Goal: Communication & Community: Answer question/provide support

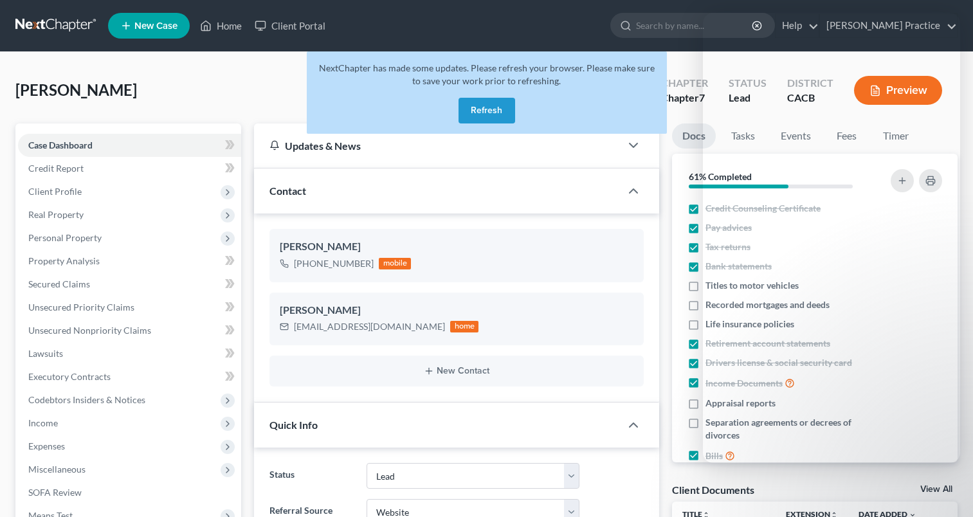
select select "4"
select select "3"
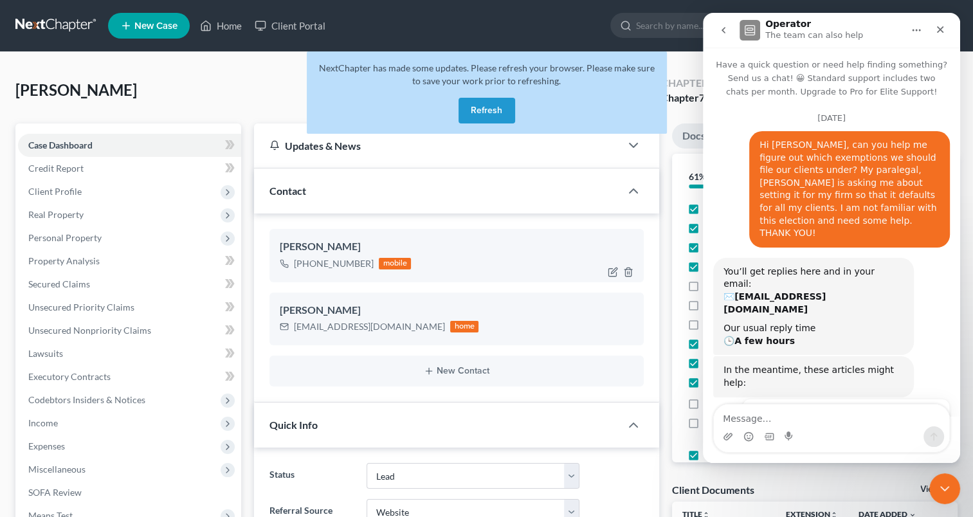
scroll to position [1, 0]
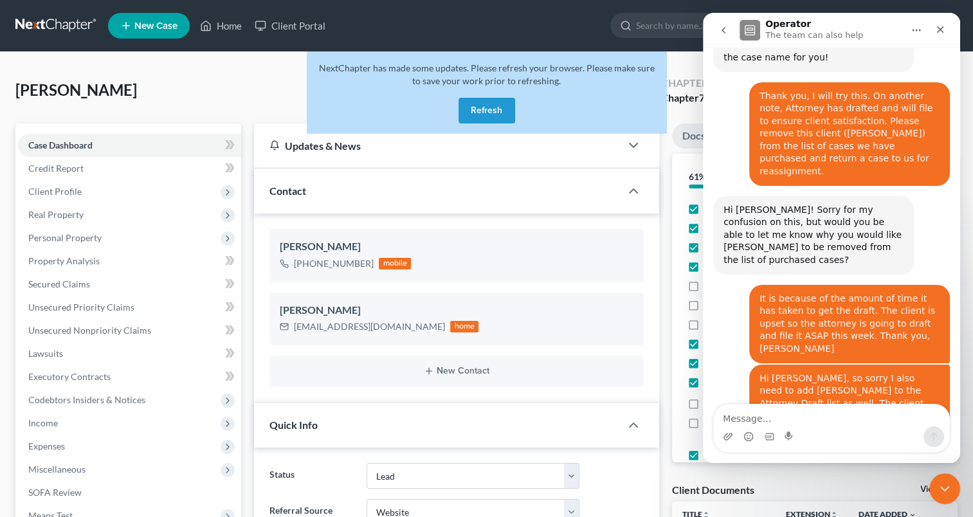
click at [499, 105] on button "Refresh" at bounding box center [486, 111] width 57 height 26
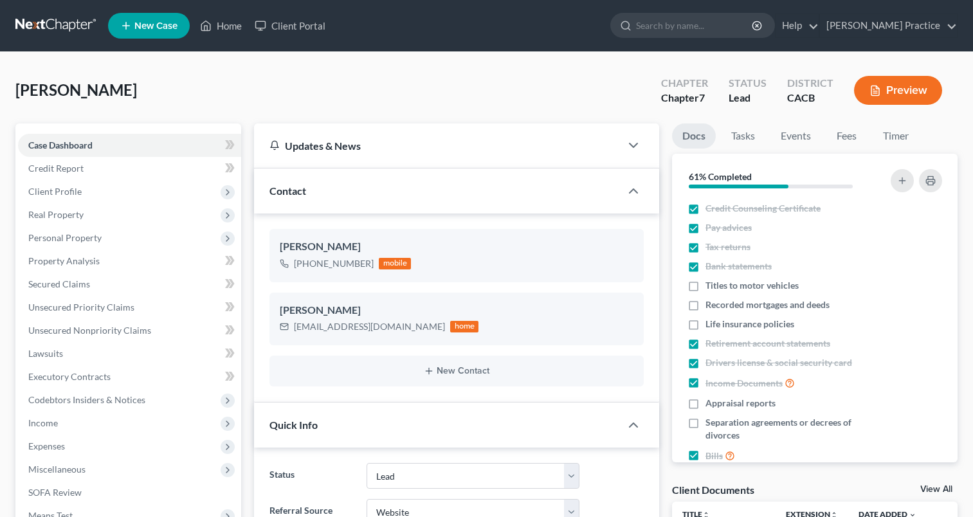
select select "4"
select select "3"
click at [928, 488] on div "Open Intercom Messenger" at bounding box center [942, 486] width 42 height 42
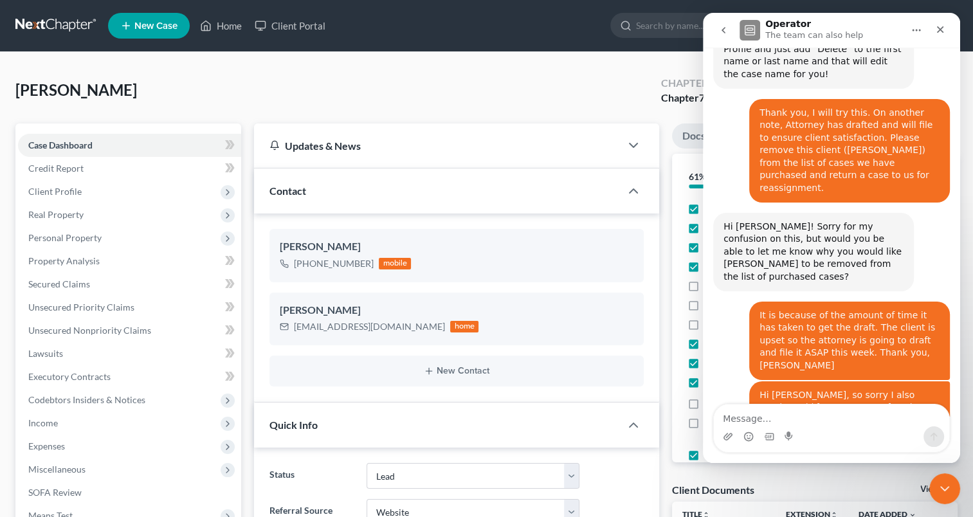
scroll to position [2511, 0]
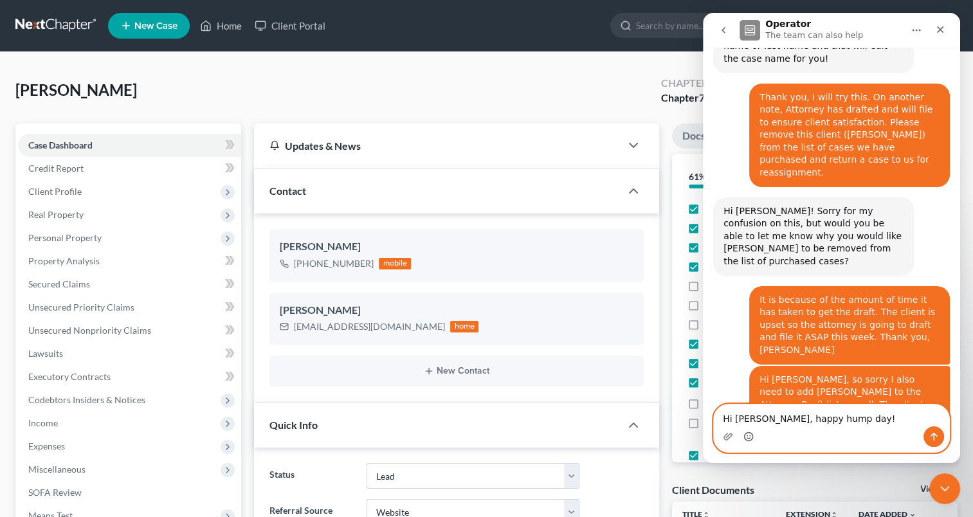
click at [748, 437] on icon "Emoji picker" at bounding box center [748, 436] width 10 height 10
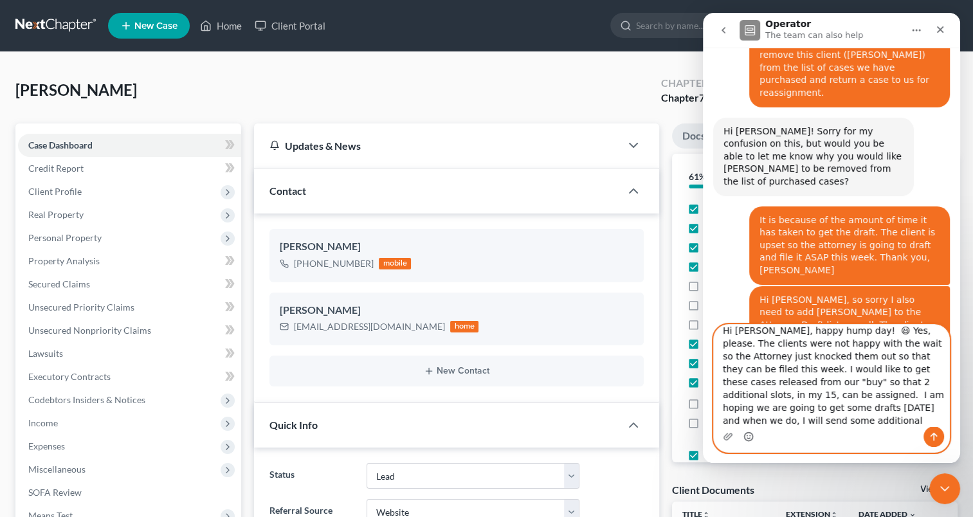
scroll to position [21, 0]
type textarea "Hi [PERSON_NAME], happy hump day! 😃 Yes, please. The clients were not happy wit…"
click at [744, 433] on icon "Emoji picker" at bounding box center [748, 436] width 10 height 10
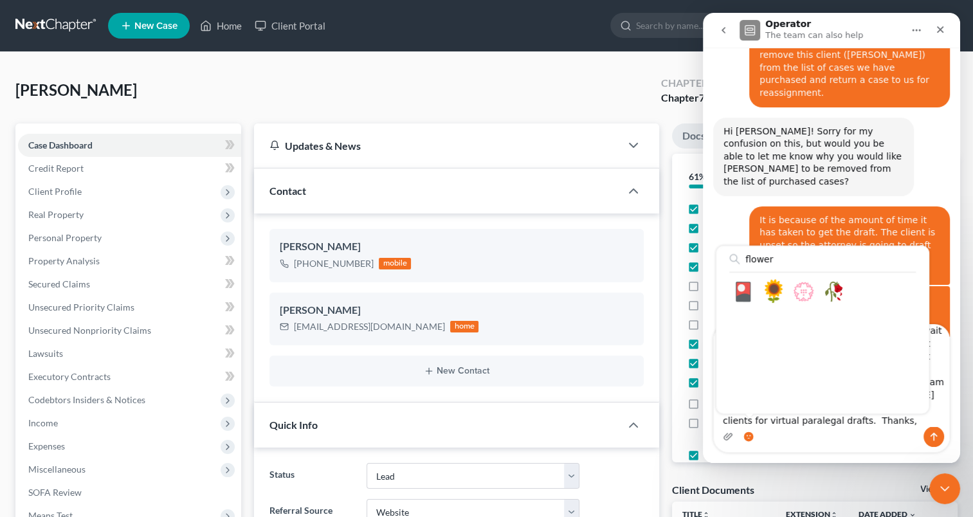
type input "flower"
drag, startPoint x: 780, startPoint y: 286, endPoint x: 795, endPoint y: 311, distance: 29.4
type textarea "Hi [PERSON_NAME], happy hump day! 😃 Yes, please. The clients were not happy wit…"
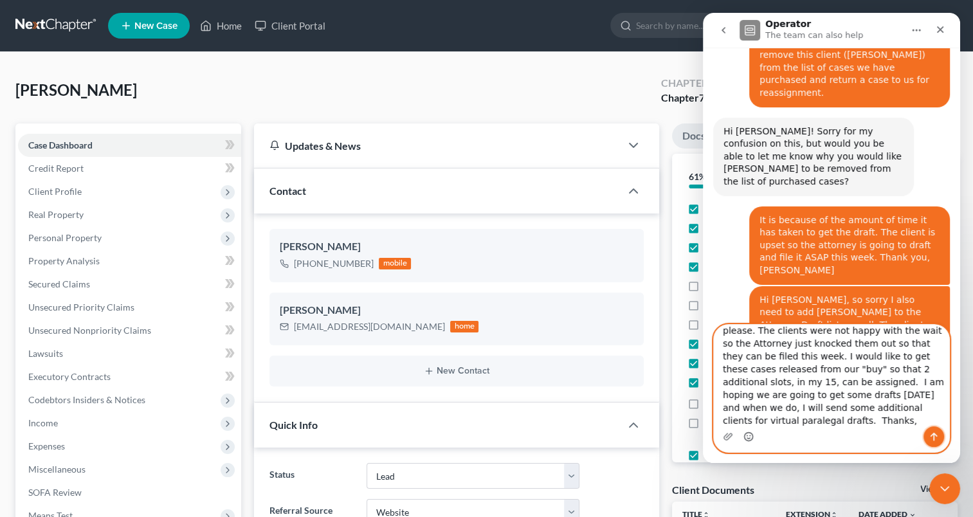
click at [930, 430] on button "Send a message…" at bounding box center [933, 436] width 21 height 21
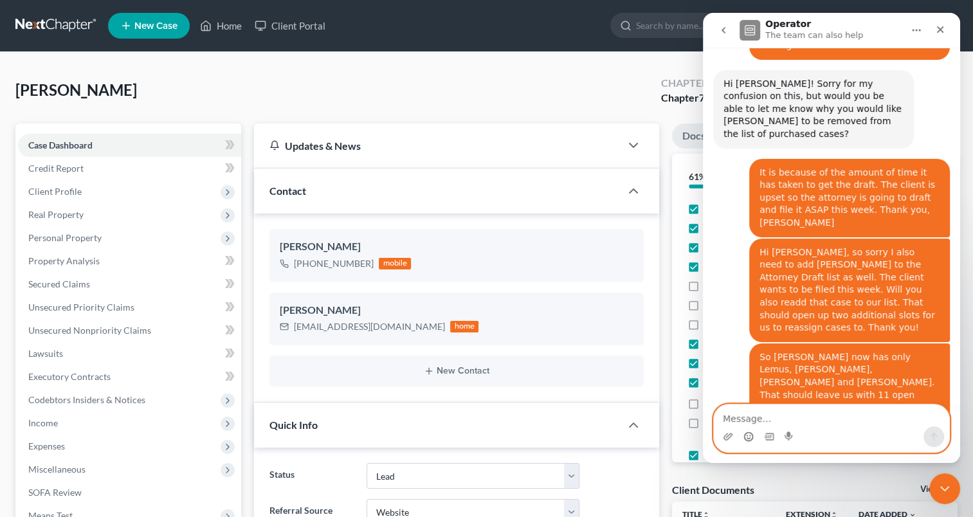
scroll to position [2662, 0]
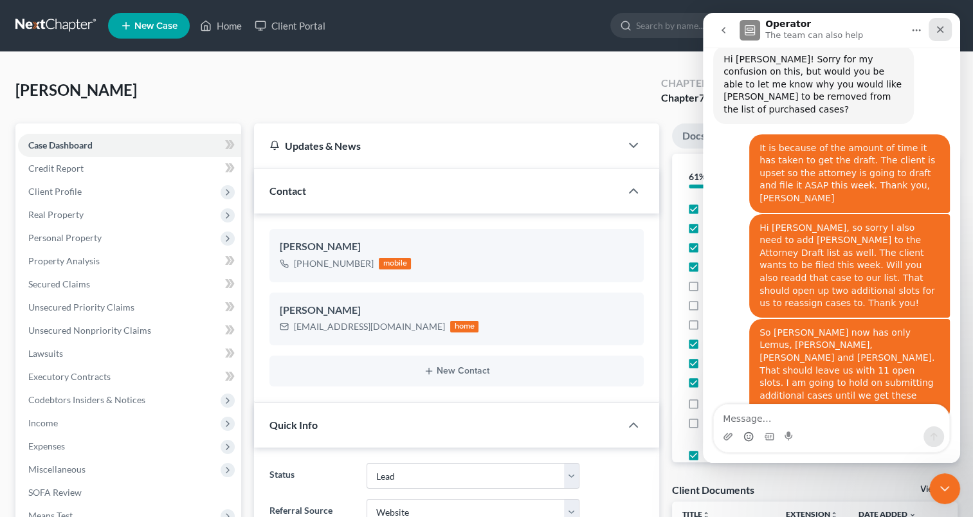
click at [937, 29] on icon "Close" at bounding box center [940, 29] width 10 height 10
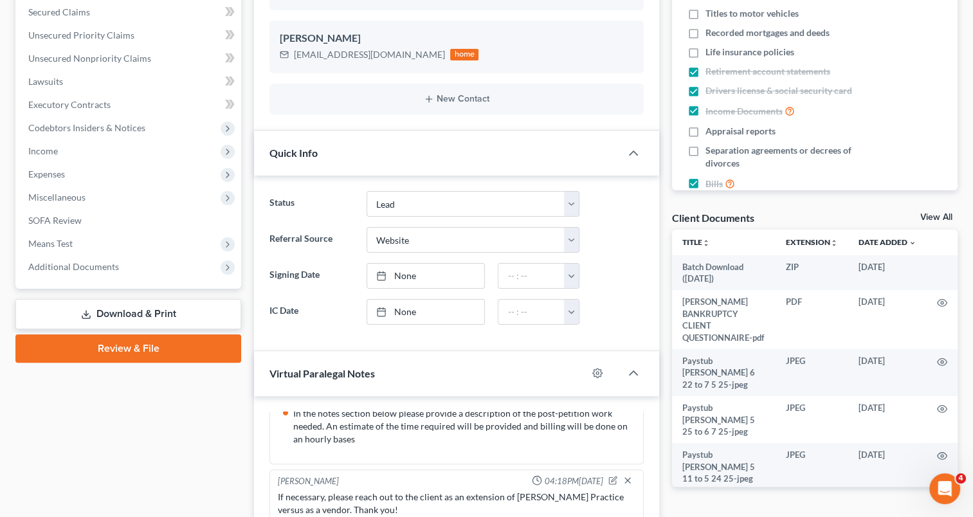
scroll to position [0, 0]
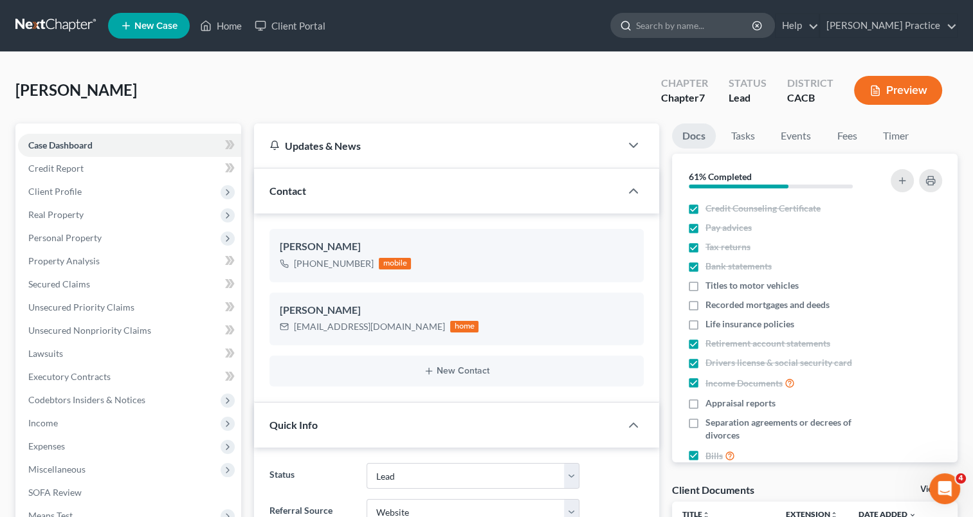
click at [705, 28] on input "search" at bounding box center [695, 25] width 118 height 24
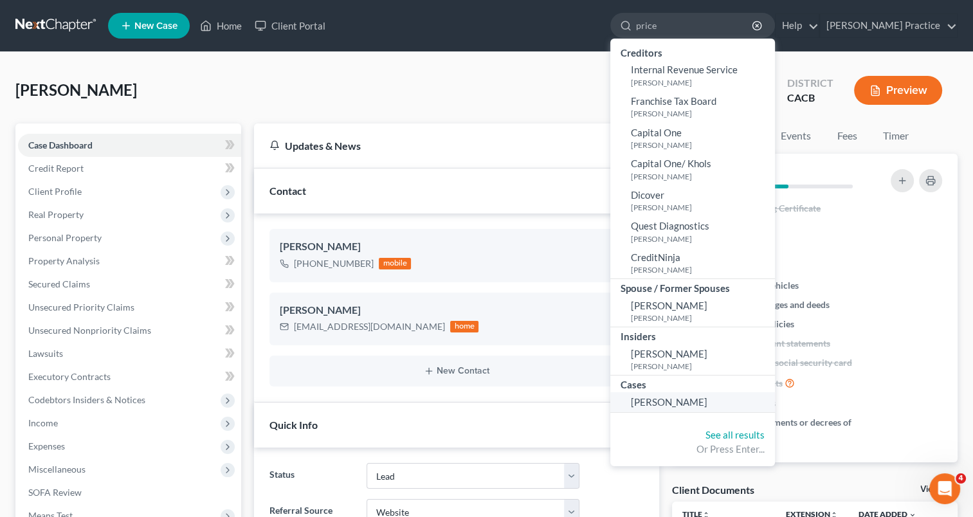
type input "price"
click at [676, 398] on span "[PERSON_NAME]" at bounding box center [669, 402] width 76 height 12
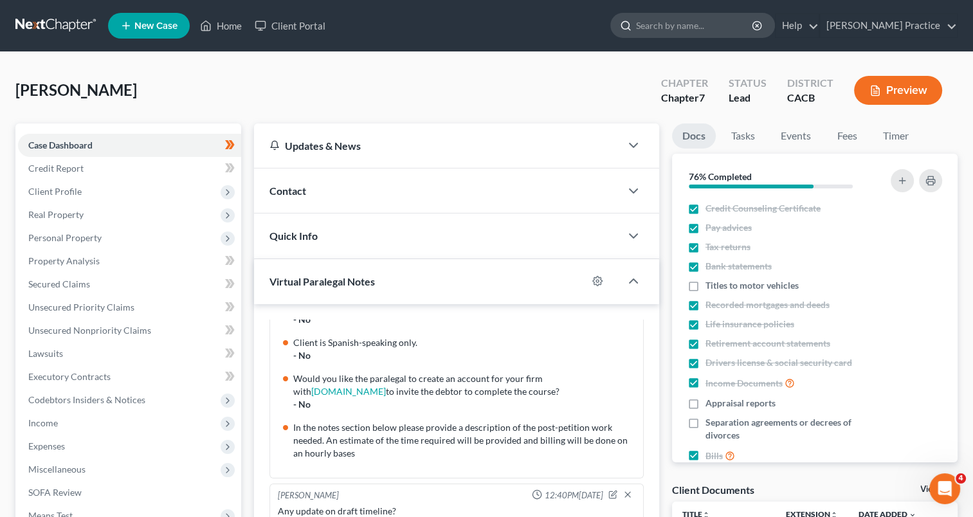
click at [685, 31] on input "search" at bounding box center [695, 25] width 118 height 24
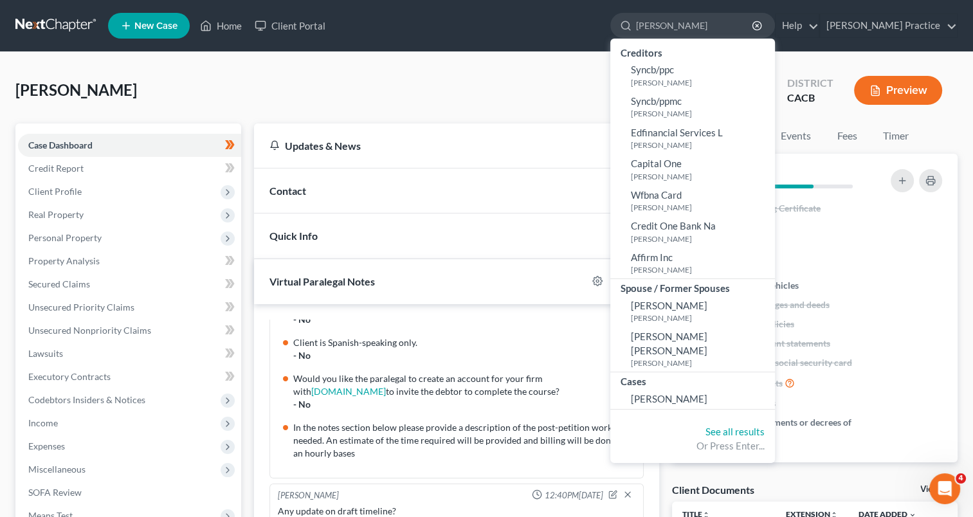
type input "[PERSON_NAME]"
click at [692, 373] on div "Cases" at bounding box center [692, 380] width 165 height 16
click at [692, 393] on span "[PERSON_NAME]" at bounding box center [669, 399] width 76 height 12
select select "3"
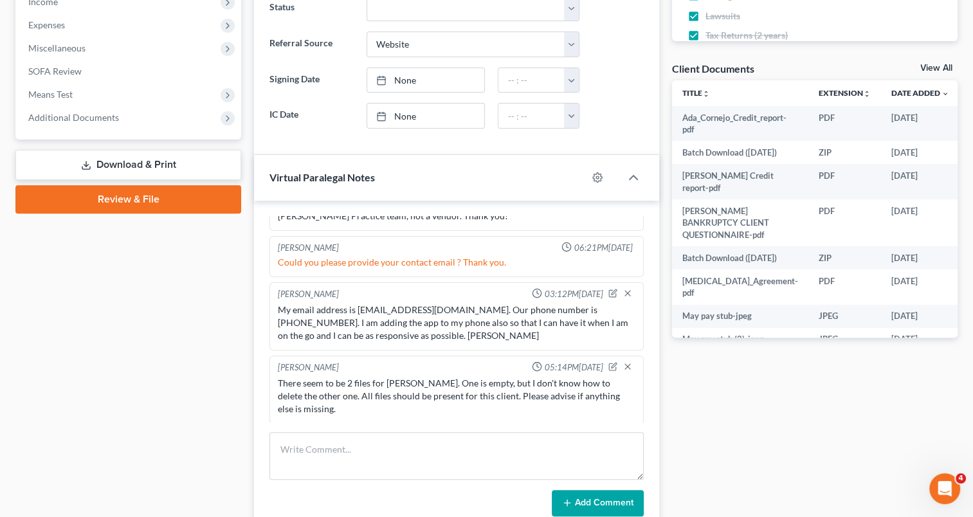
scroll to position [435, 0]
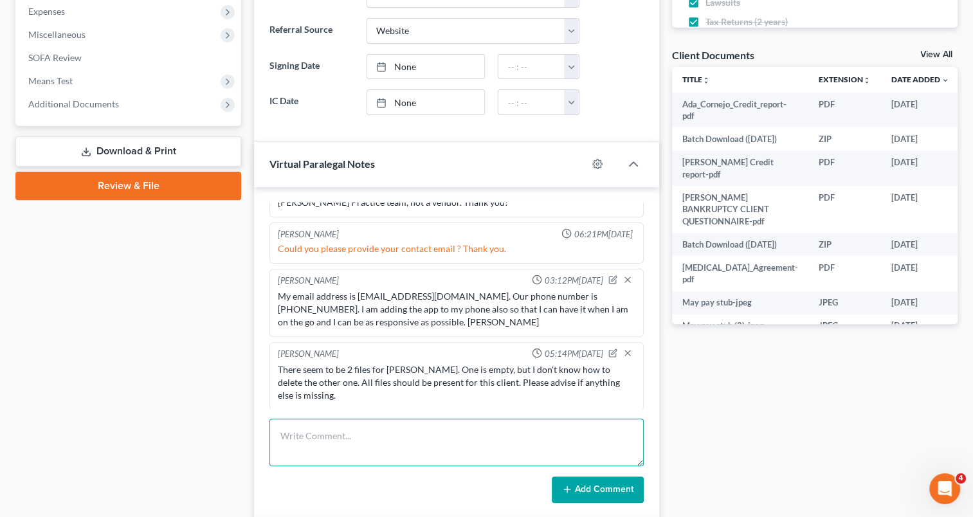
click at [400, 418] on textarea at bounding box center [456, 442] width 374 height 48
type textarea "HELLO??????"
click at [581, 479] on button "Add Comment" at bounding box center [598, 489] width 92 height 27
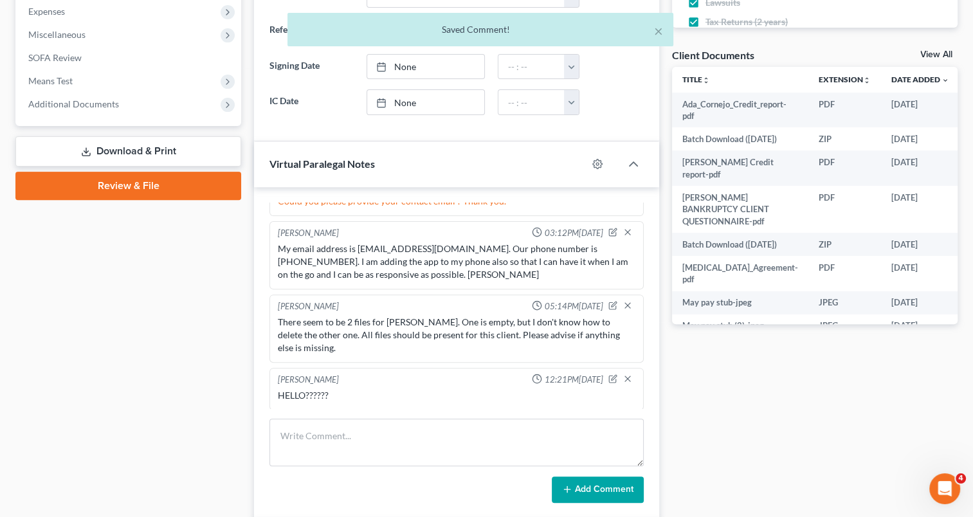
scroll to position [0, 0]
